Goal: Information Seeking & Learning: Learn about a topic

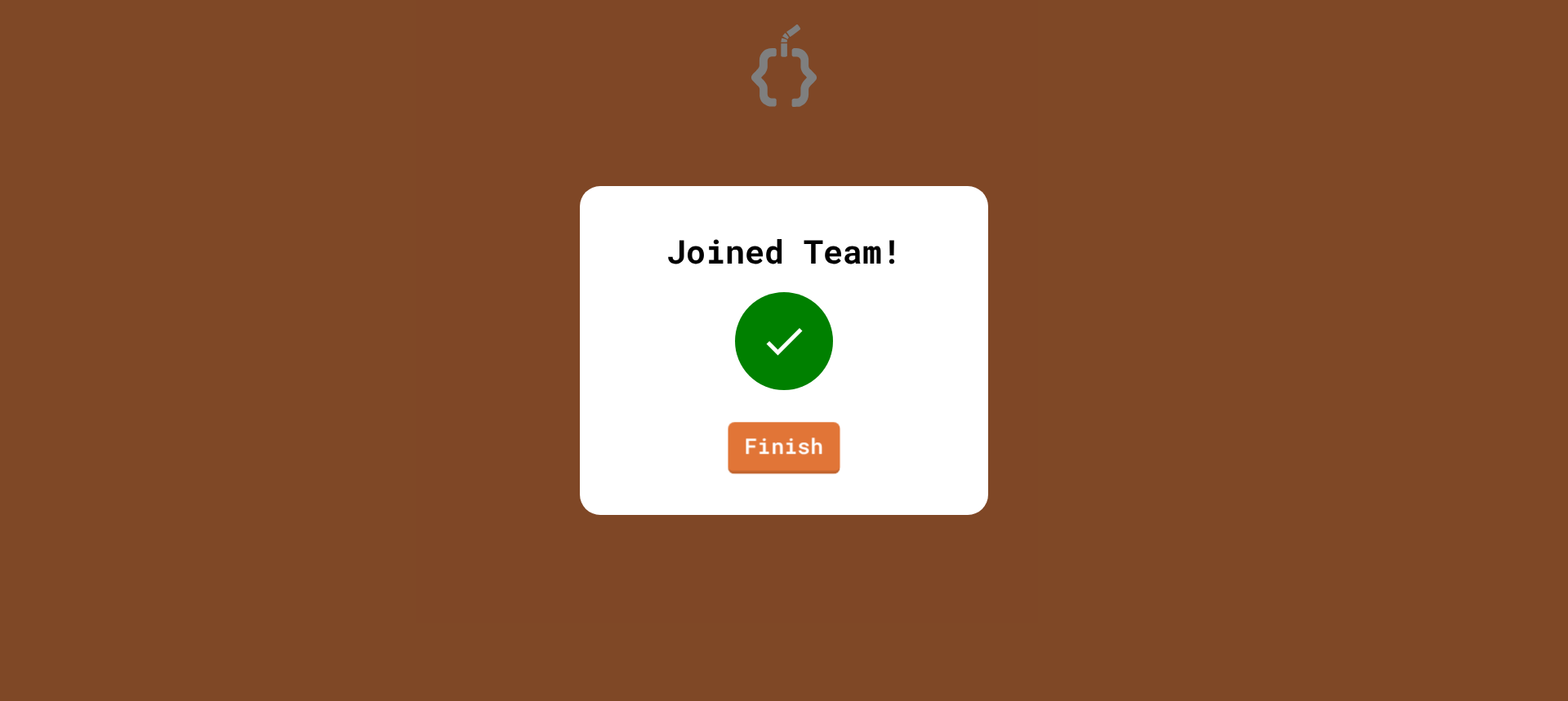
click at [799, 456] on link "Finish" at bounding box center [783, 447] width 112 height 52
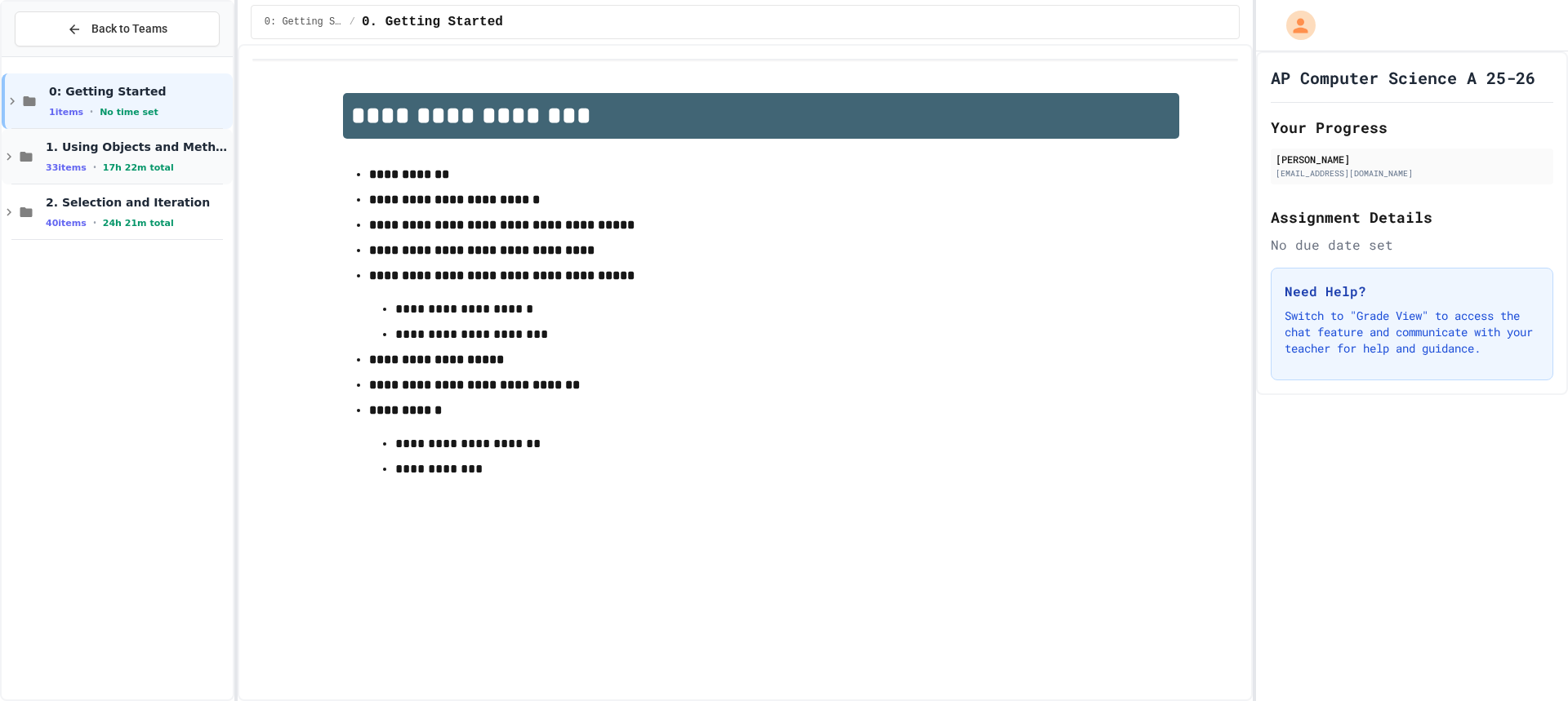
click at [124, 147] on span "1. Using Objects and Methods" at bounding box center [137, 146] width 184 height 15
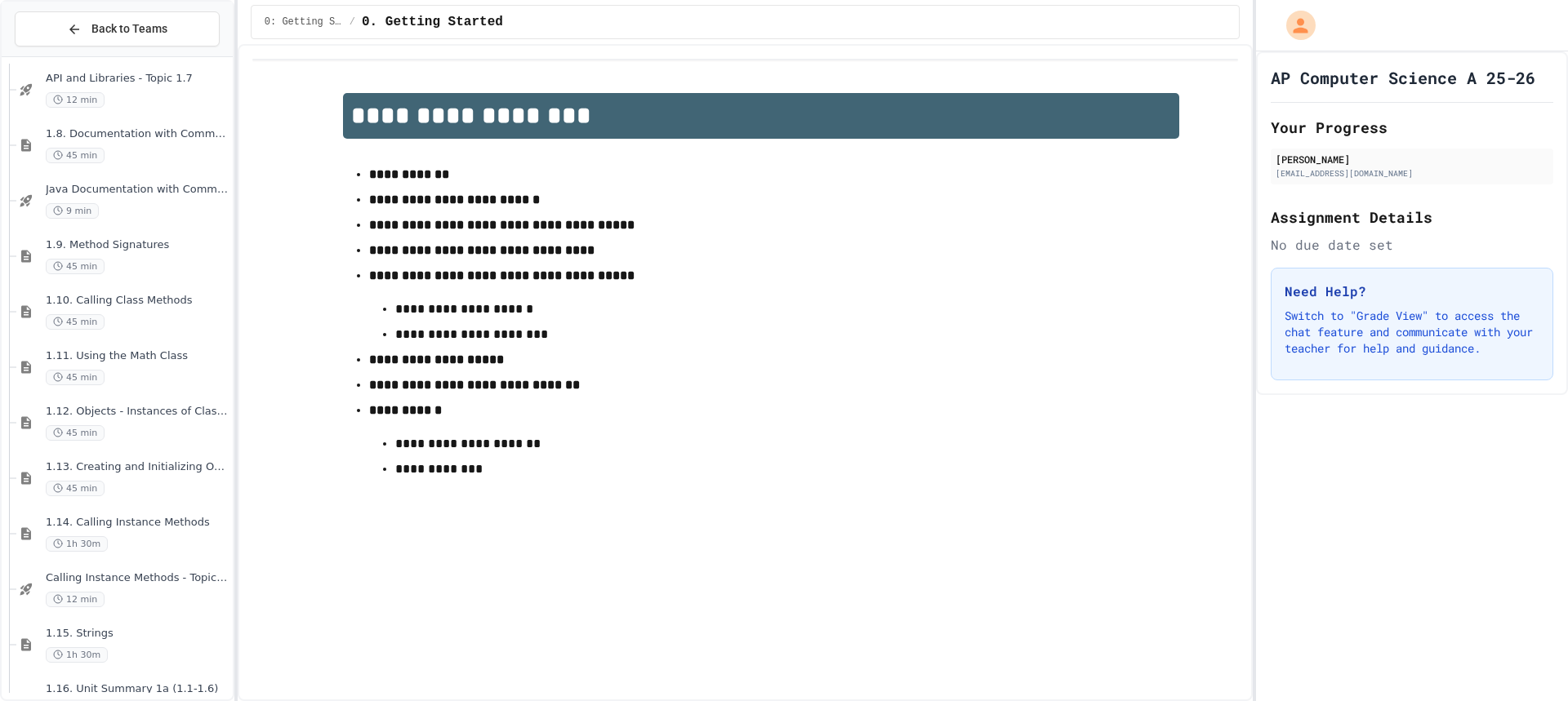
scroll to position [735, 0]
click at [115, 414] on span "1.12. Objects - Instances of Classes" at bounding box center [137, 410] width 184 height 14
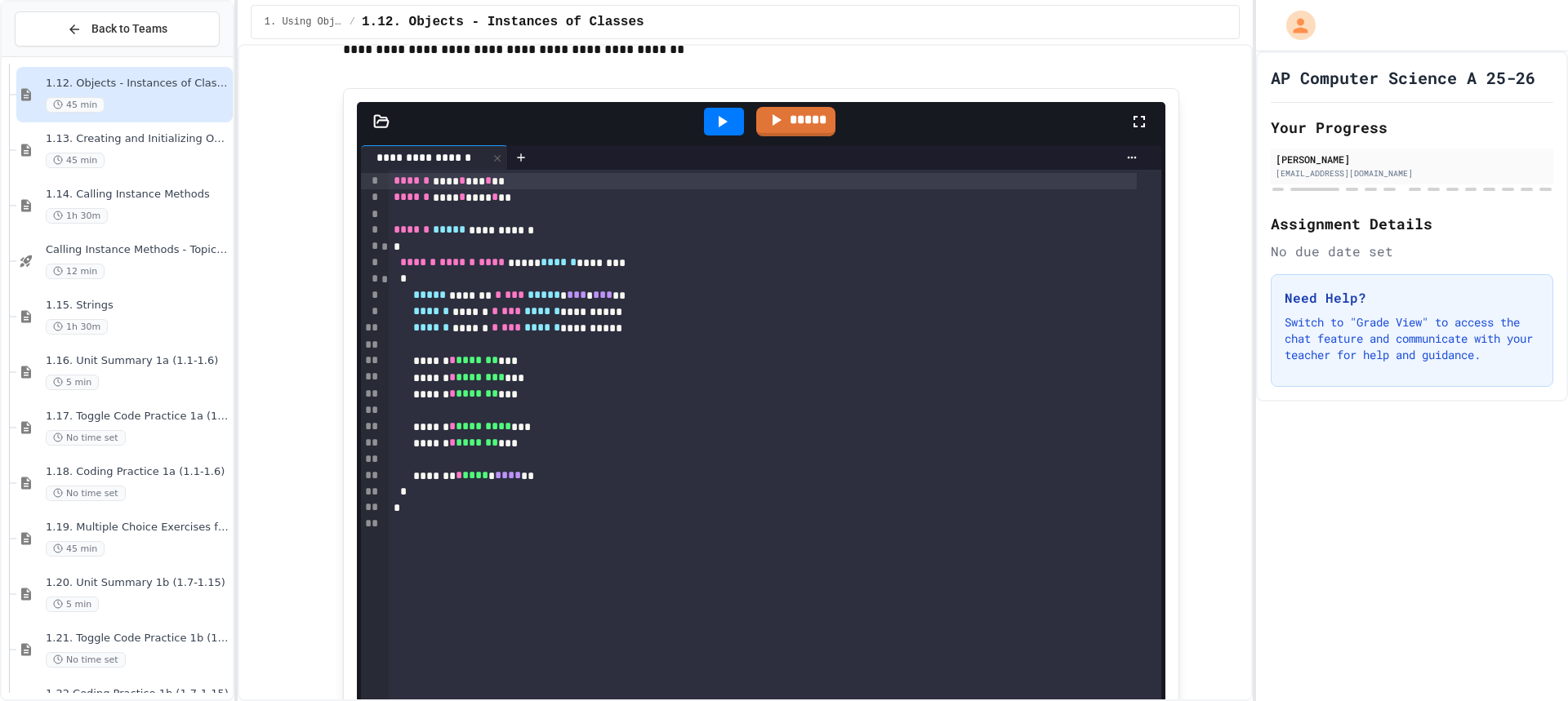
scroll to position [8078, 0]
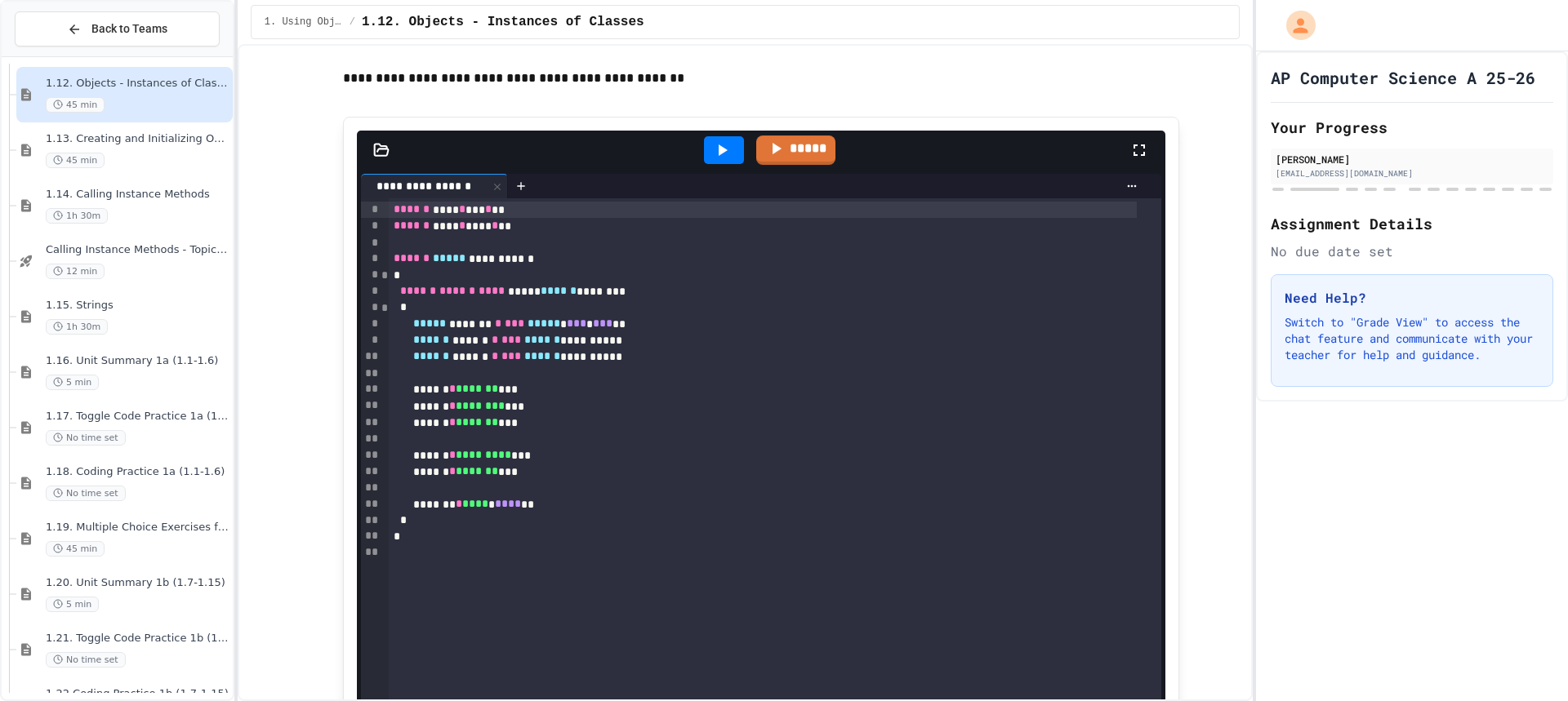
click at [718, 156] on icon at bounding box center [723, 150] width 9 height 12
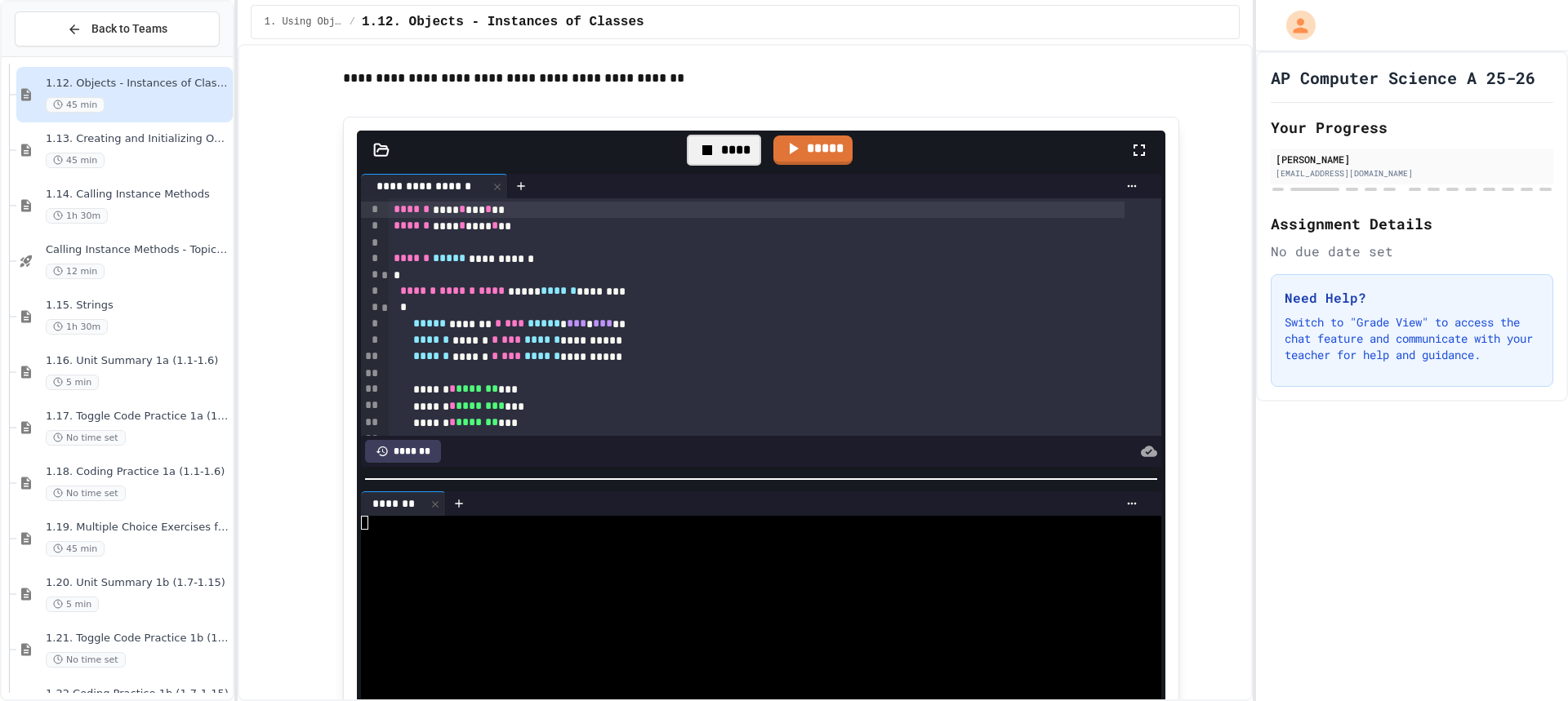
scroll to position [82, 0]
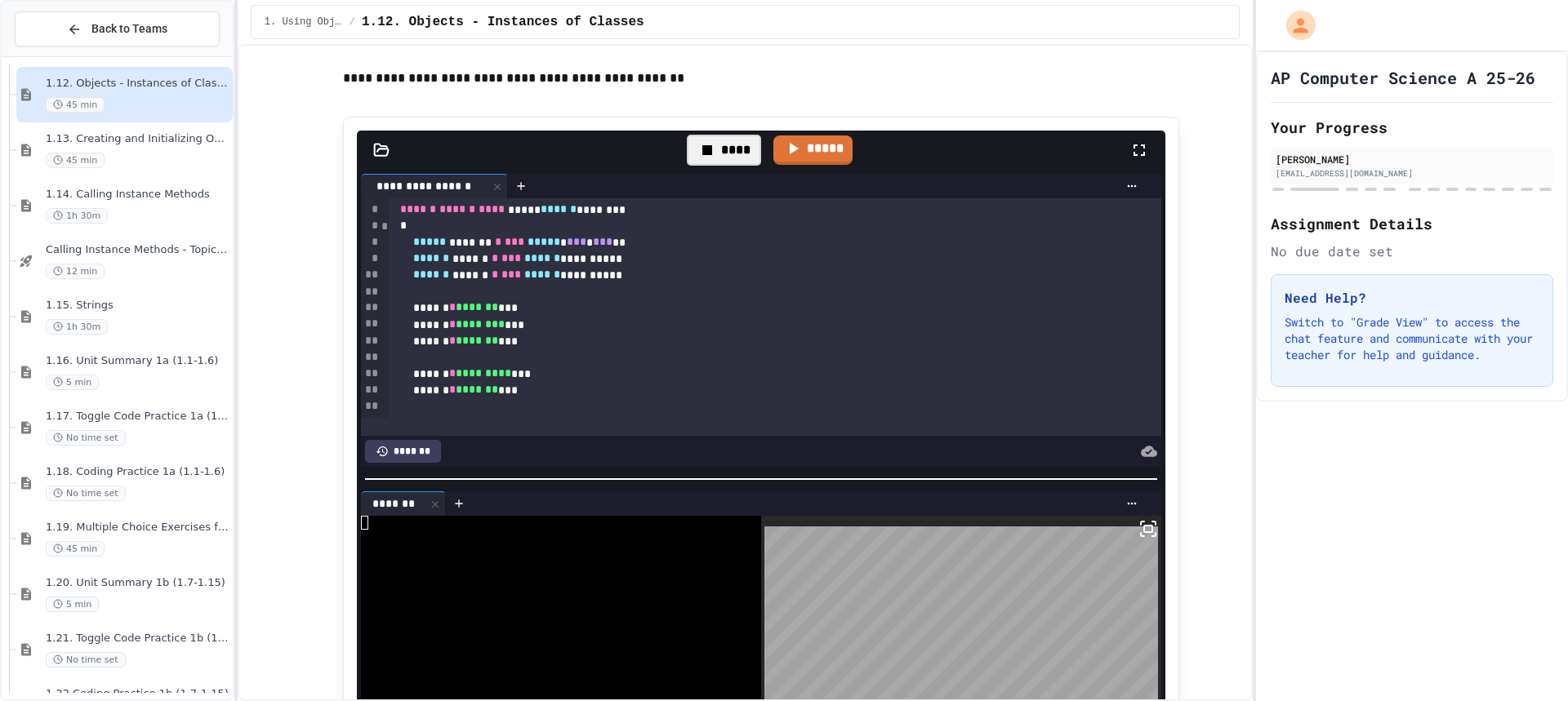
click at [434, 300] on div at bounding box center [763, 292] width 748 height 16
click at [801, 164] on link "*****" at bounding box center [812, 148] width 77 height 31
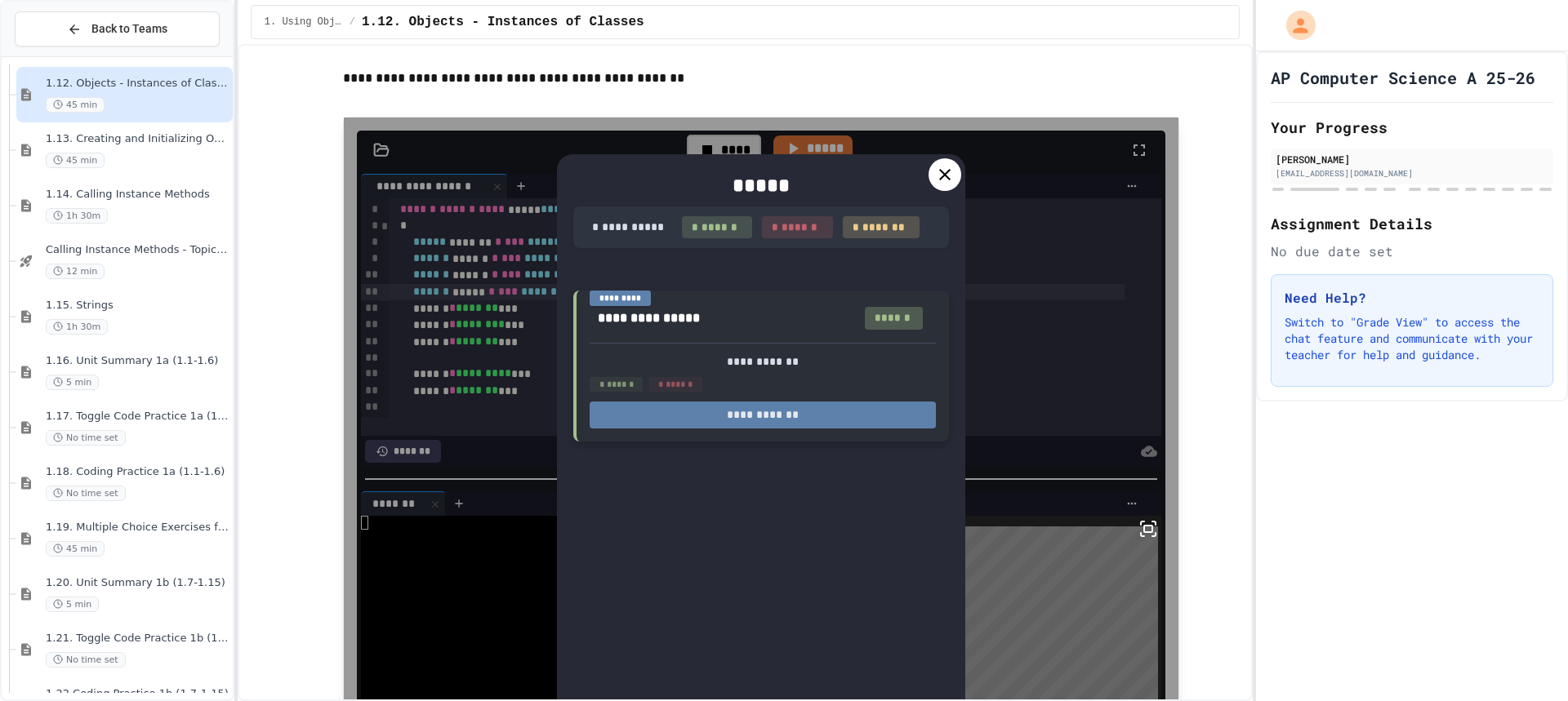
click at [767, 429] on button "**********" at bounding box center [763, 414] width 346 height 27
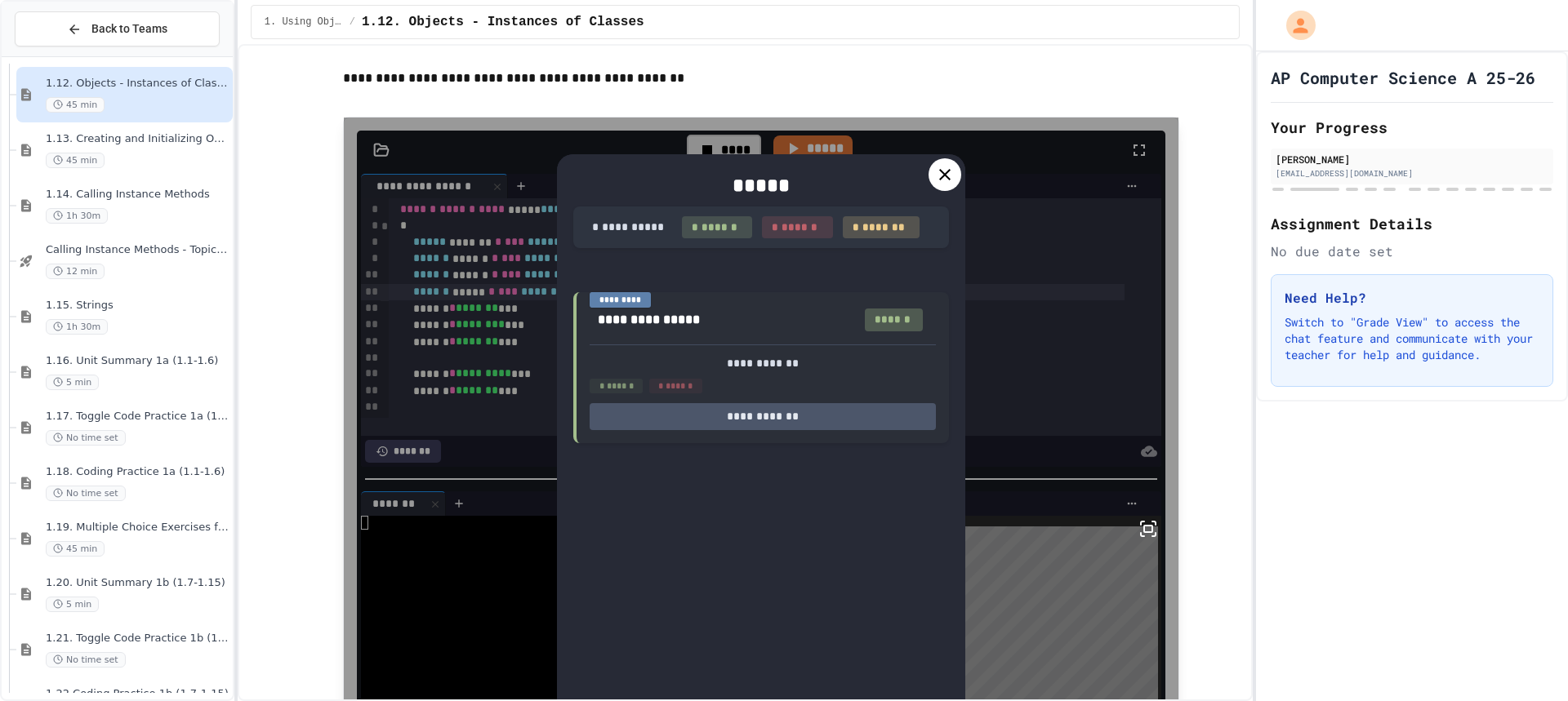
click at [949, 191] on div at bounding box center [945, 174] width 33 height 33
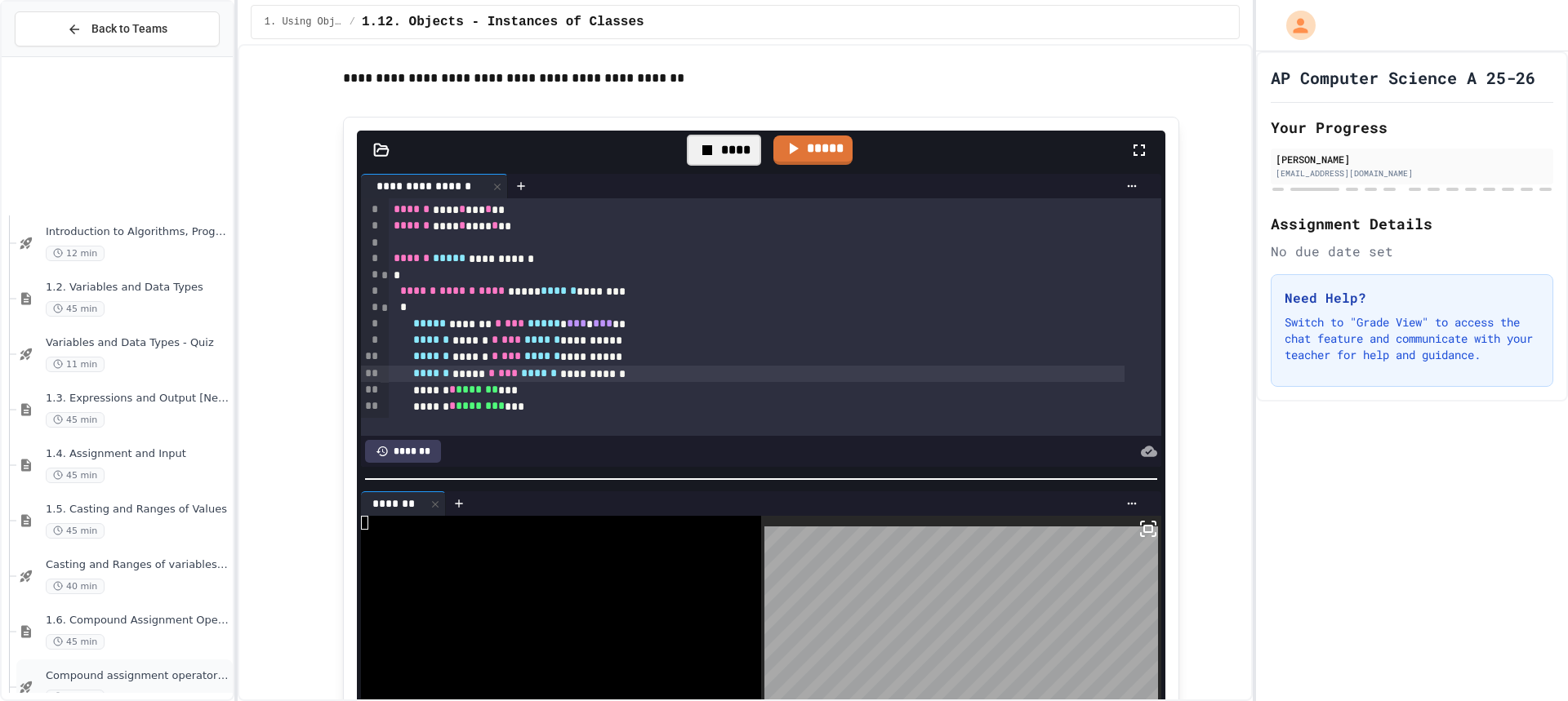
scroll to position [0, 0]
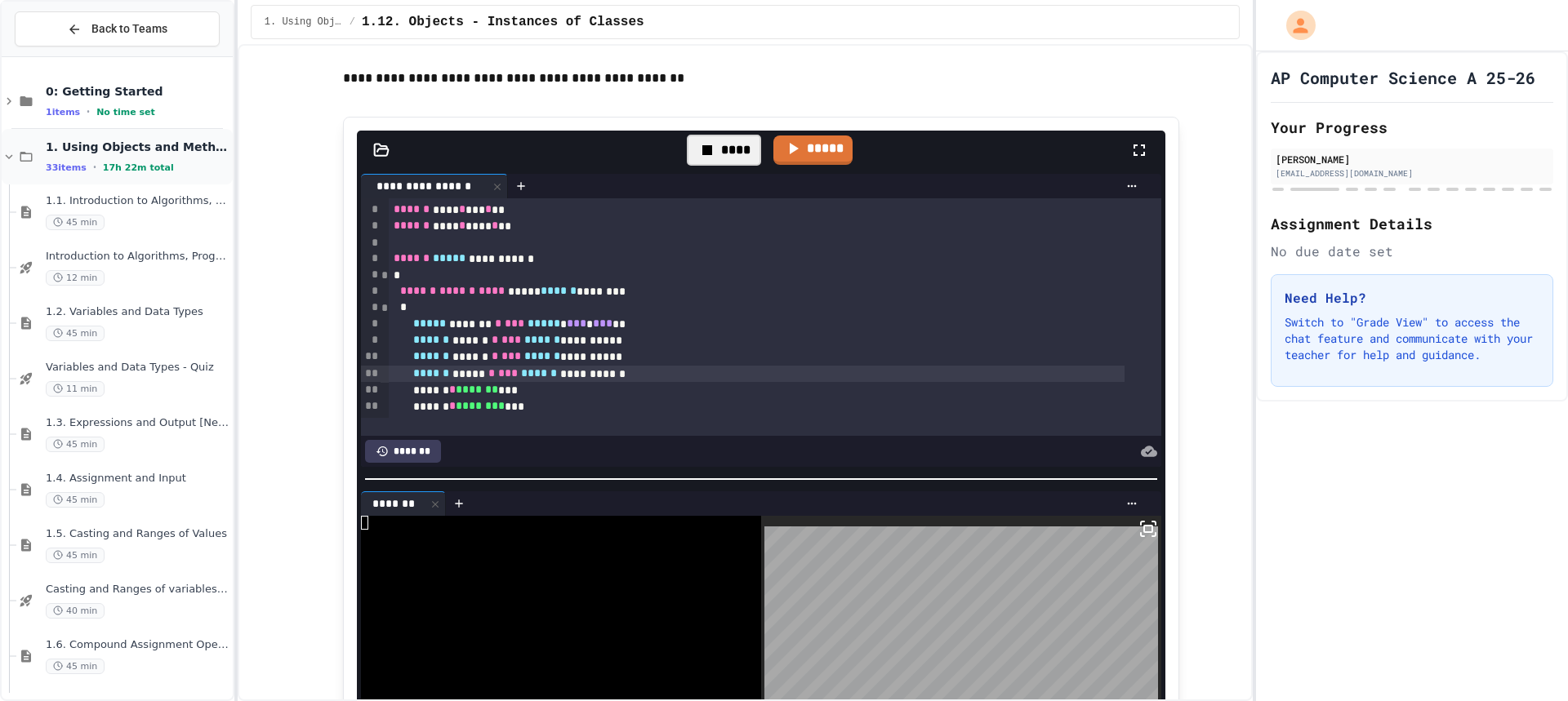
click at [139, 163] on span "17h 22m total" at bounding box center [139, 168] width 71 height 11
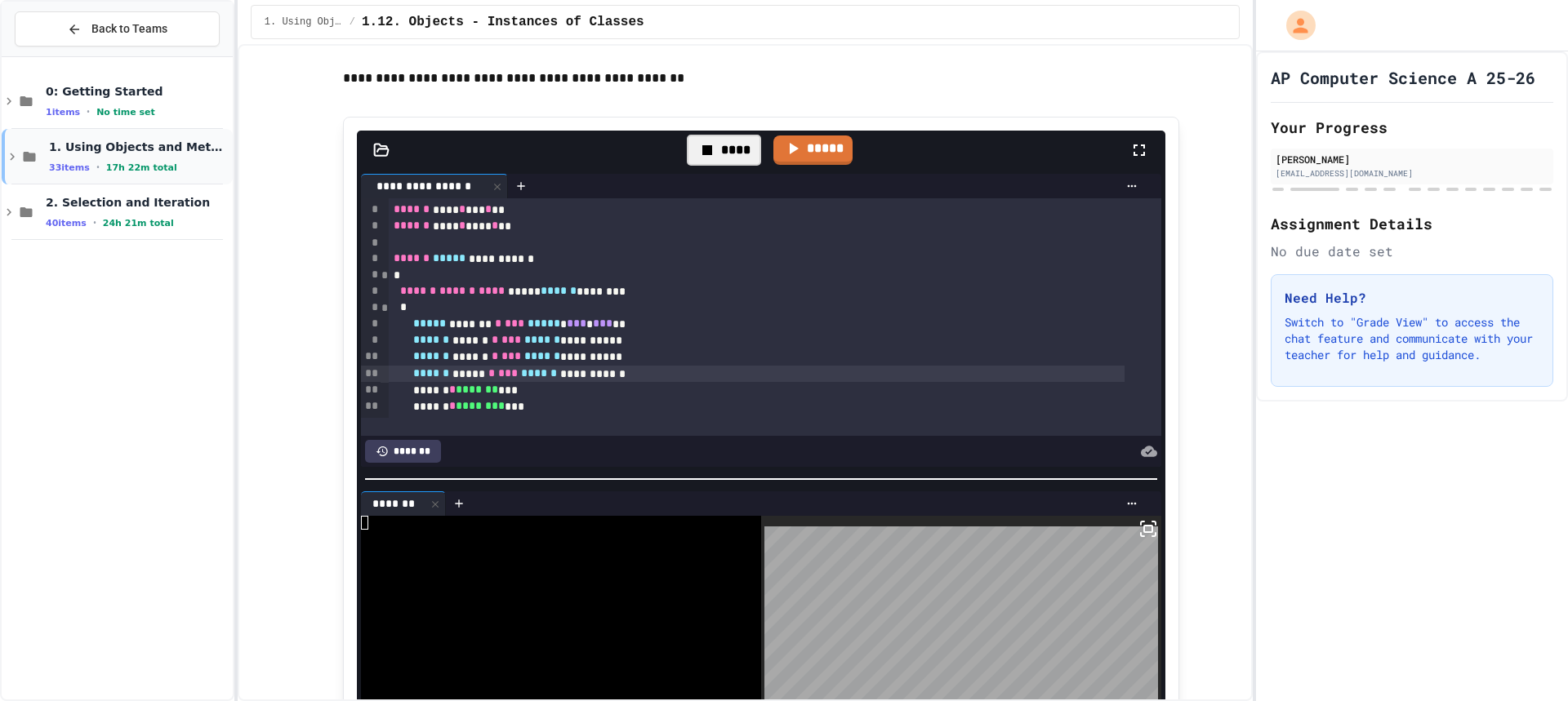
click at [12, 160] on icon at bounding box center [12, 156] width 15 height 15
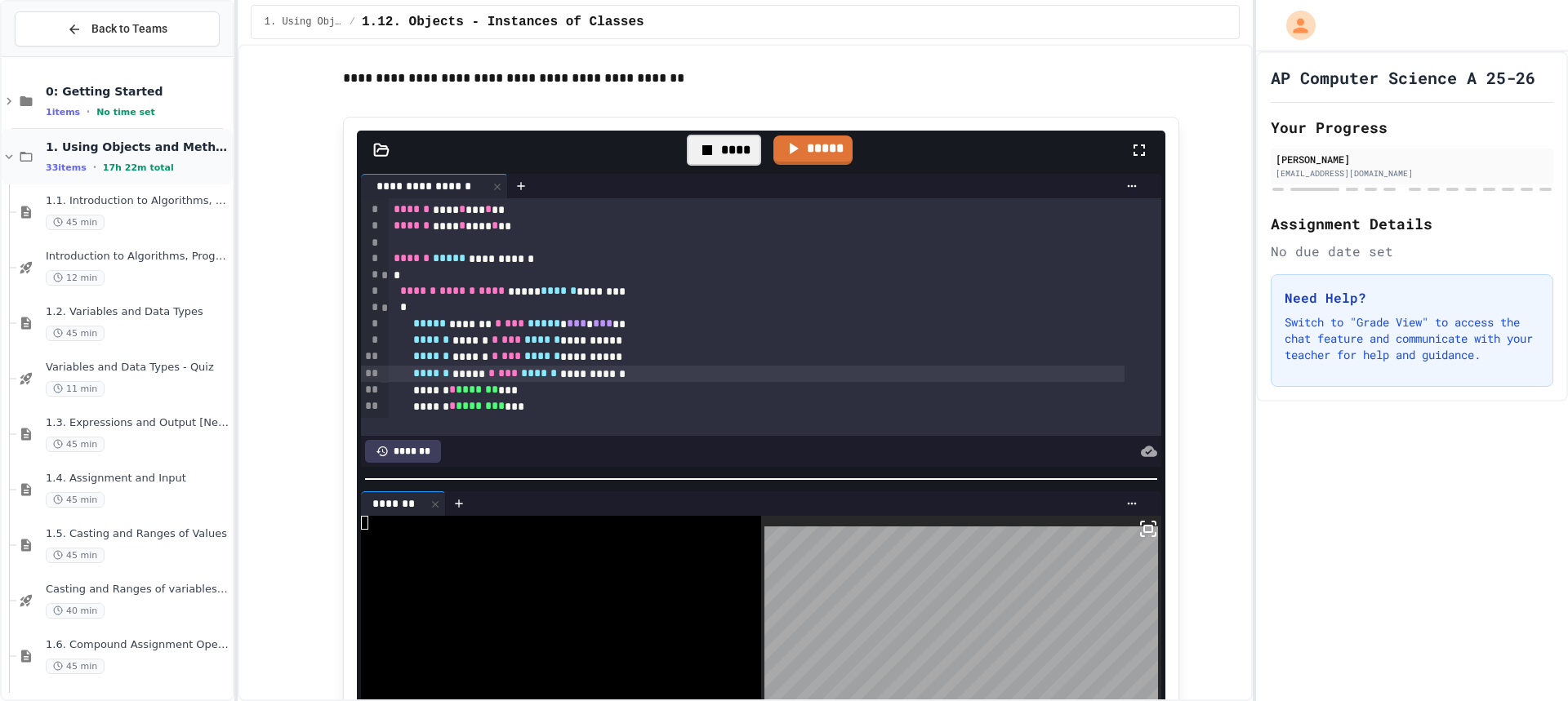
click at [9, 153] on icon at bounding box center [9, 156] width 15 height 15
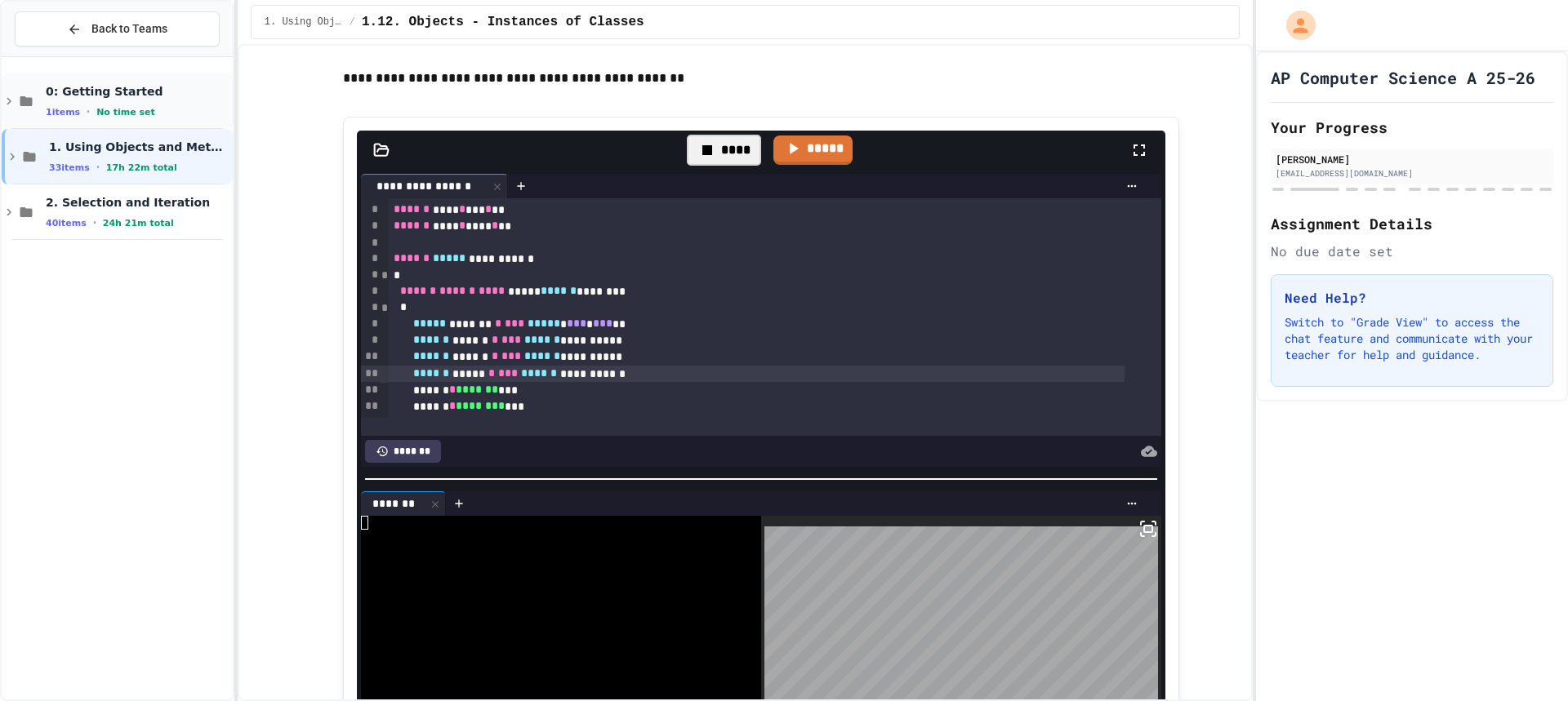
click at [12, 109] on div "0: Getting Started 1 items • No time set" at bounding box center [117, 101] width 231 height 56
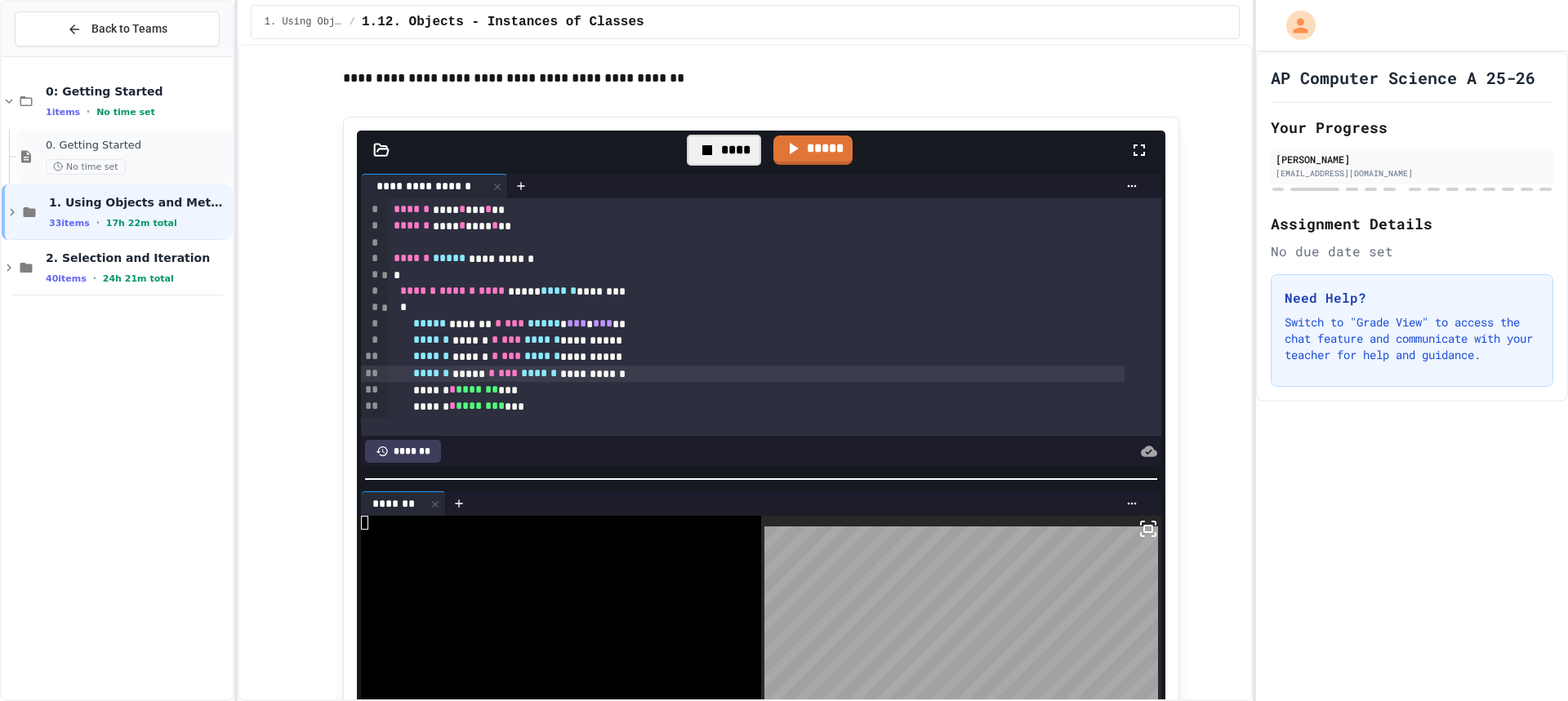
click at [192, 143] on span "0. Getting Started" at bounding box center [137, 146] width 184 height 14
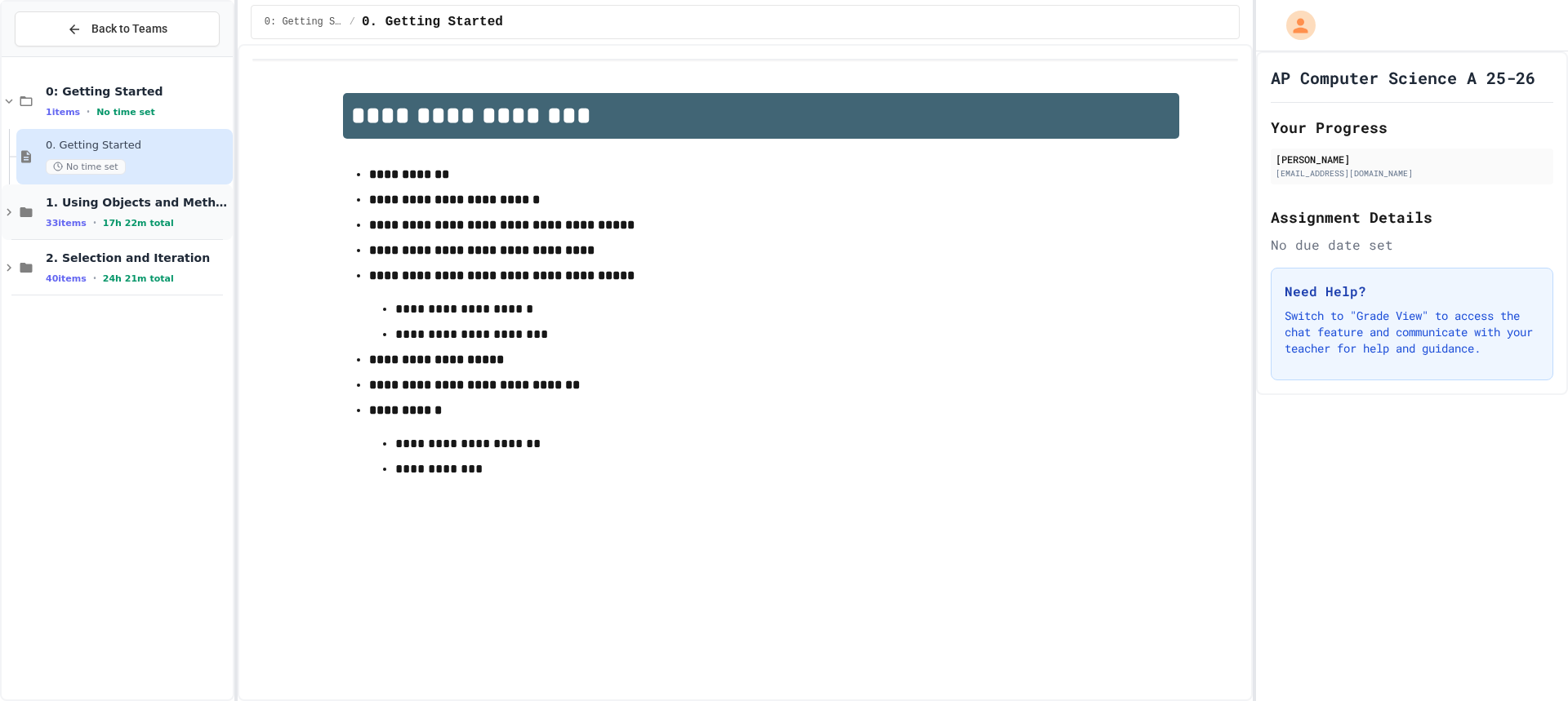
click at [111, 203] on span "1. Using Objects and Methods" at bounding box center [137, 202] width 184 height 15
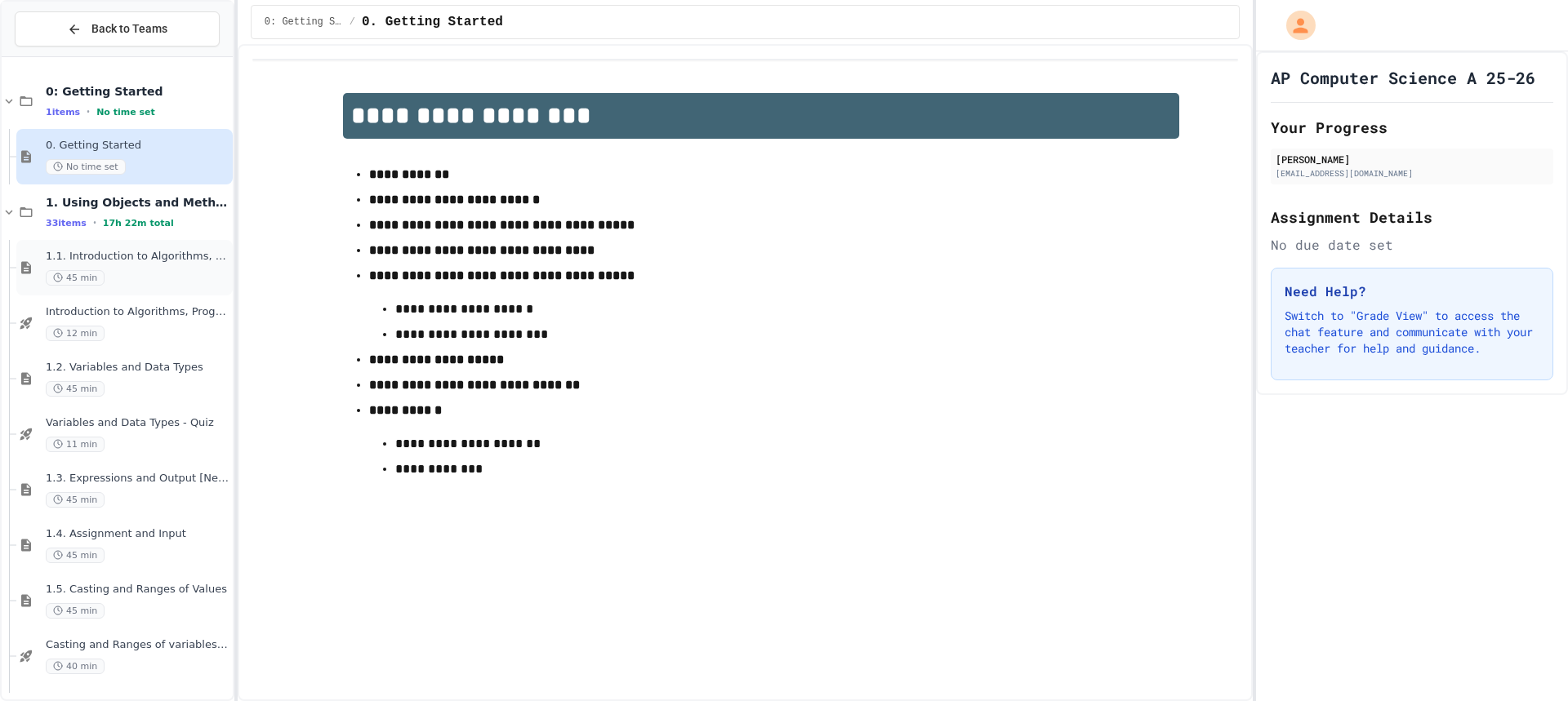
click at [168, 252] on span "1.1. Introduction to Algorithms, Programming, and Compilers" at bounding box center [137, 256] width 184 height 14
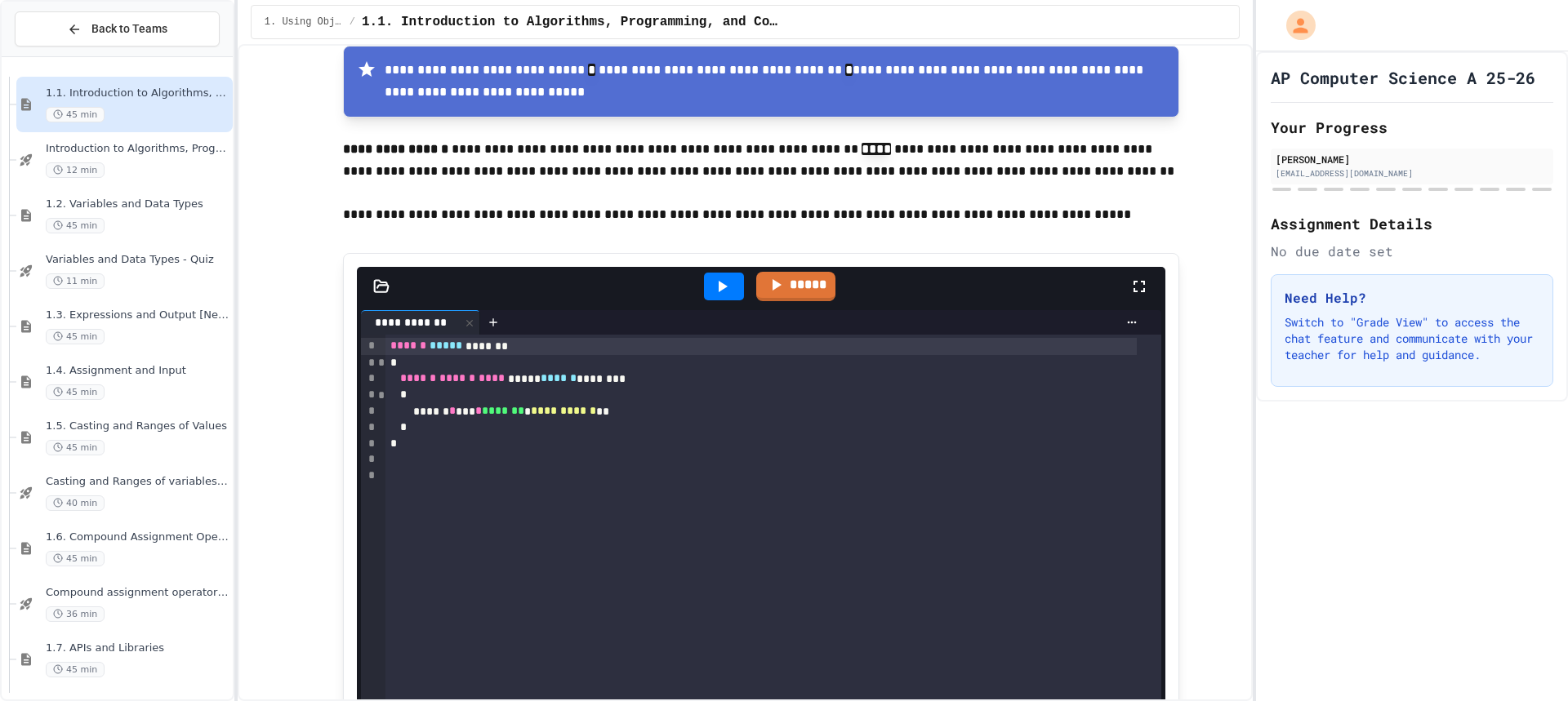
scroll to position [1713, 0]
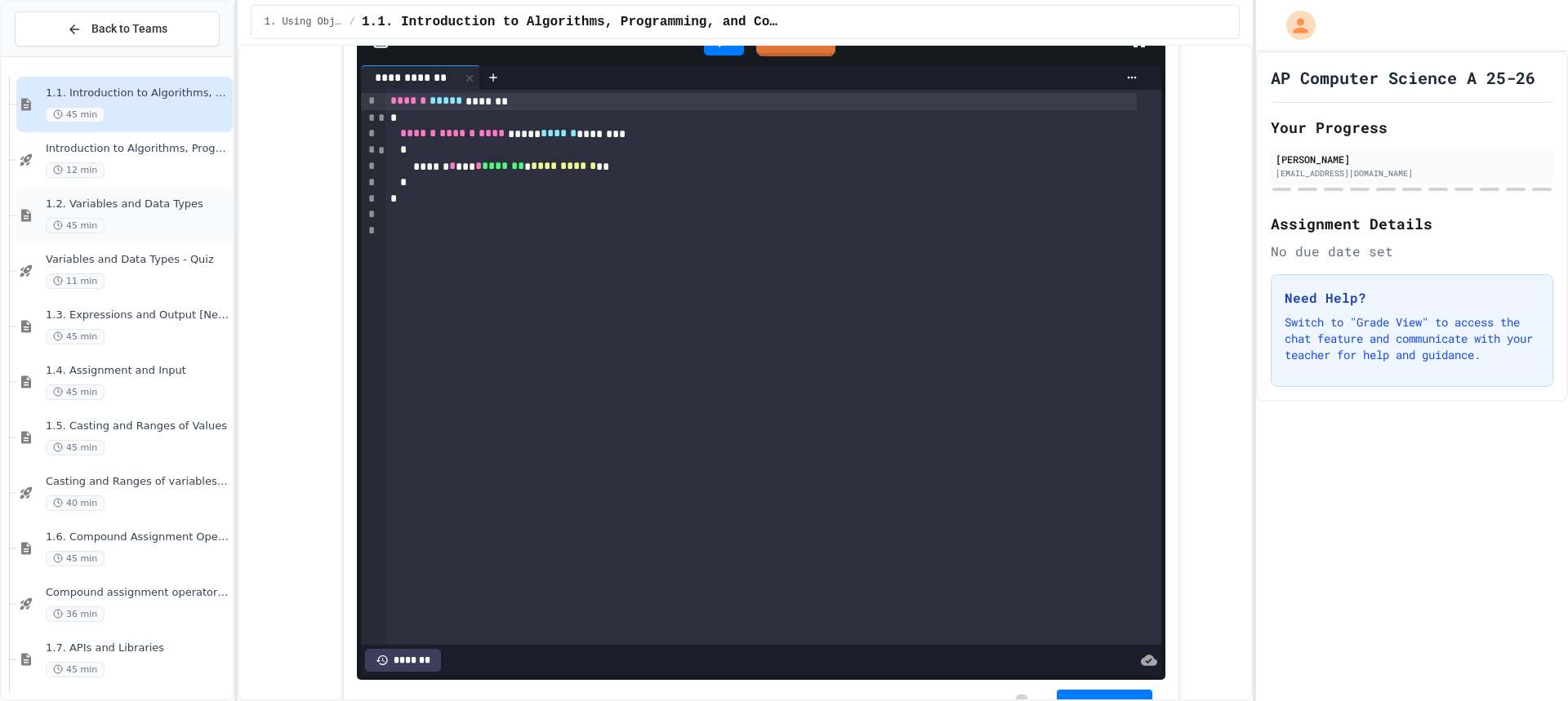
click at [123, 215] on div "1.2. Variables and Data Types 45 min" at bounding box center [137, 216] width 184 height 35
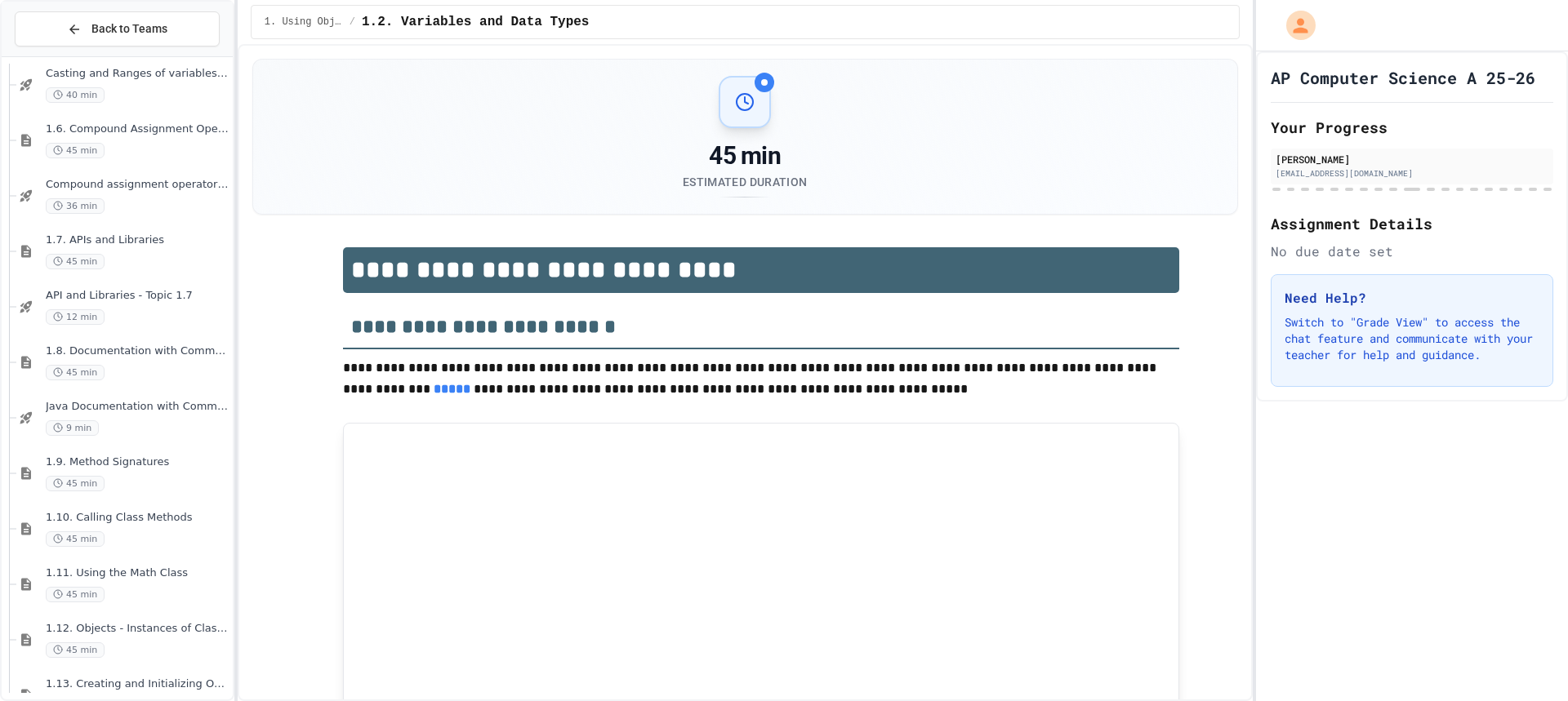
scroll to position [653, 0]
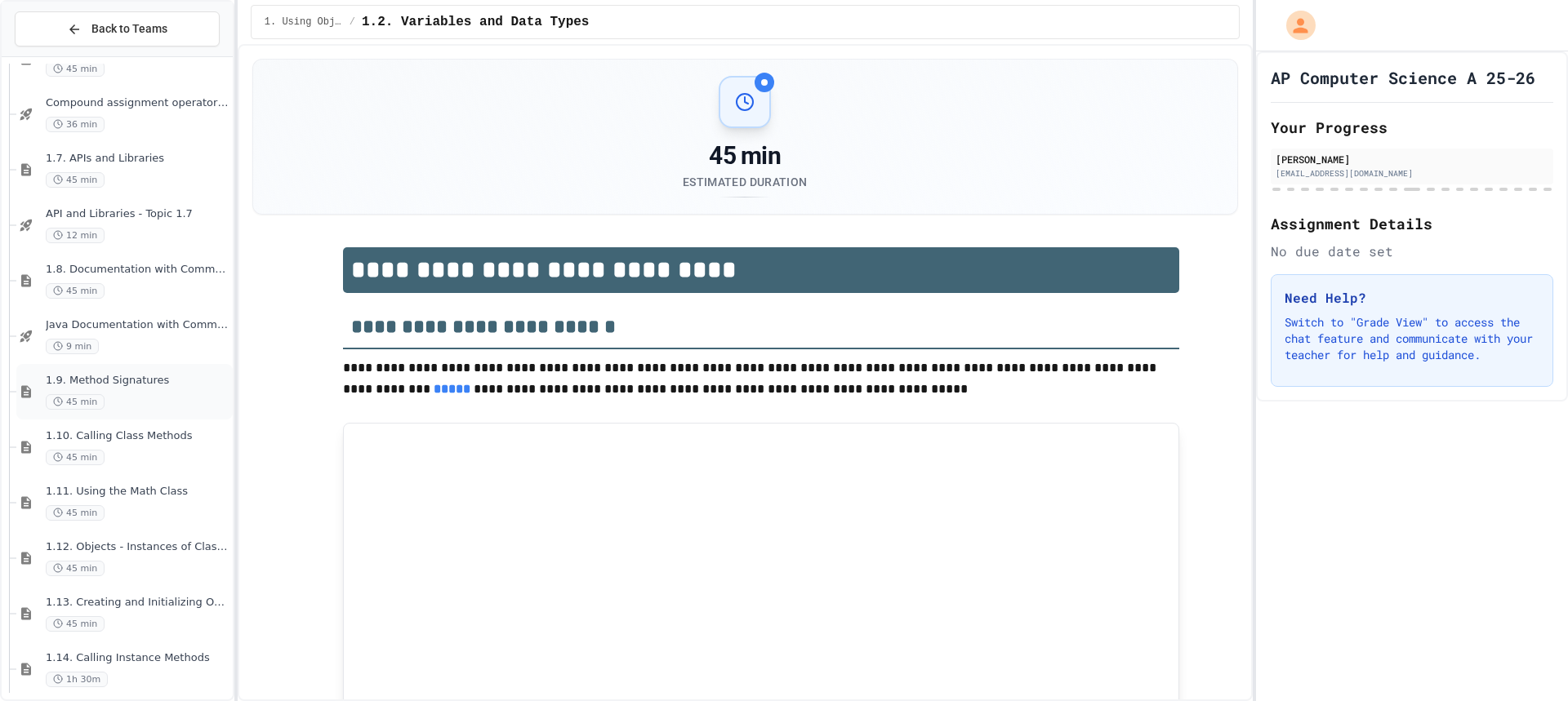
click at [154, 380] on span "1.9. Method Signatures" at bounding box center [137, 381] width 184 height 14
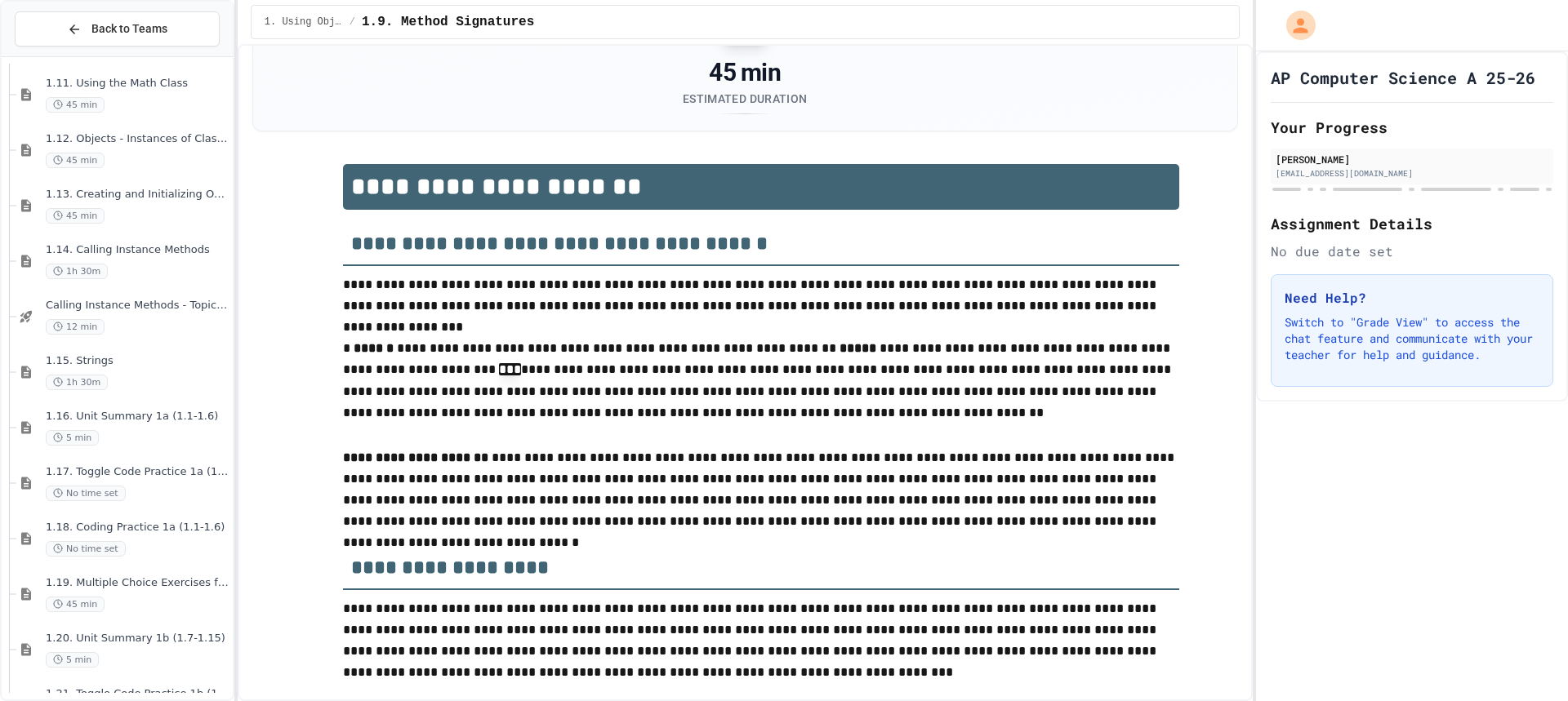
scroll to position [82, 0]
